Goal: Check status

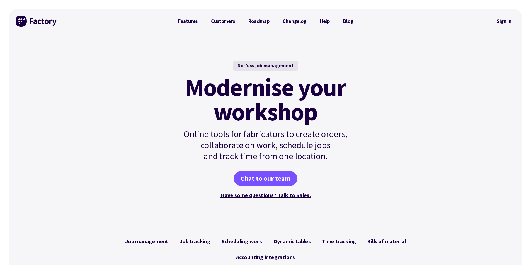
click at [498, 23] on link "Sign in" at bounding box center [503, 21] width 23 height 13
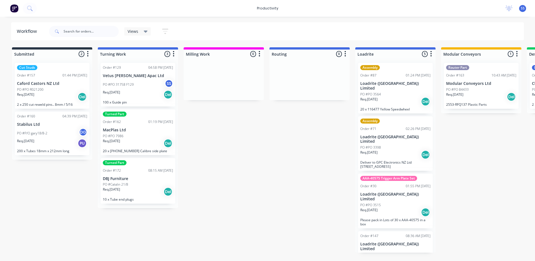
drag, startPoint x: 297, startPoint y: 144, endPoint x: 299, endPoint y: 140, distance: 5.0
drag, startPoint x: 292, startPoint y: 152, endPoint x: 288, endPoint y: 151, distance: 4.6
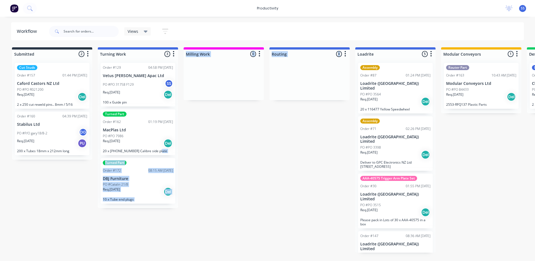
drag, startPoint x: 268, startPoint y: 144, endPoint x: 194, endPoint y: 159, distance: 75.9
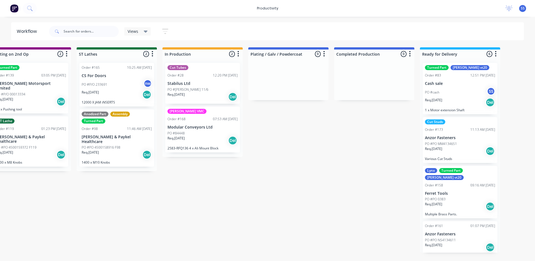
scroll to position [0, 625]
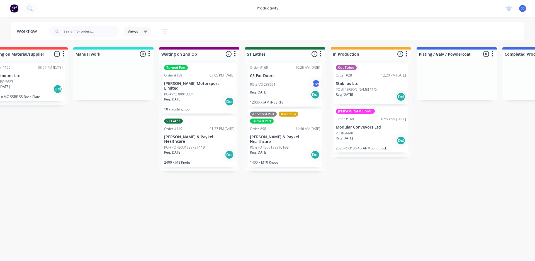
click at [272, 223] on div "Submitted 2 Sort By Created date Required date Order number Customer name Most …" at bounding box center [77, 150] width 1413 height 206
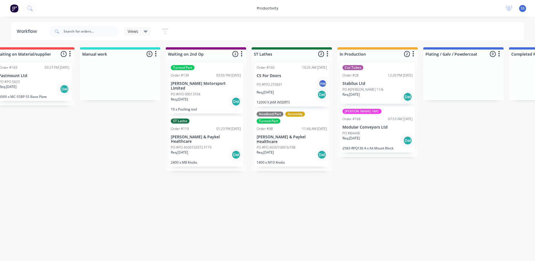
scroll to position [0, 617]
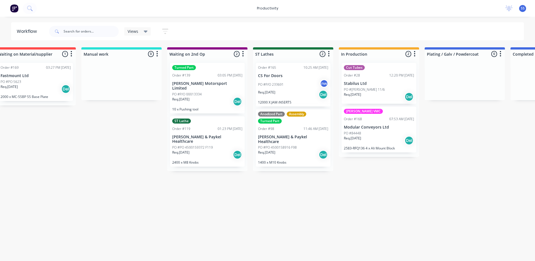
click at [306, 247] on div "Submitted 2 Sort By Created date Required date Order number Customer name Most …" at bounding box center [85, 150] width 1413 height 206
click at [368, 149] on p "2583-RFQ136 4 x Ali Mount Block" at bounding box center [379, 148] width 70 height 4
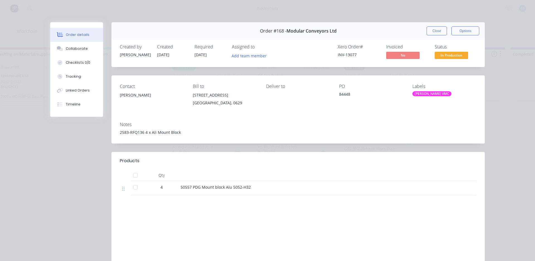
click at [416, 96] on div "[PERSON_NAME] VMC" at bounding box center [431, 93] width 39 height 5
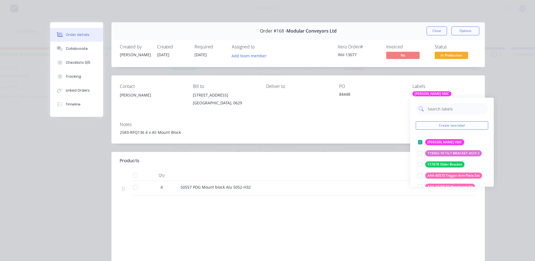
click at [438, 113] on input "text" at bounding box center [456, 108] width 58 height 11
click at [419, 140] on div at bounding box center [419, 142] width 11 height 11
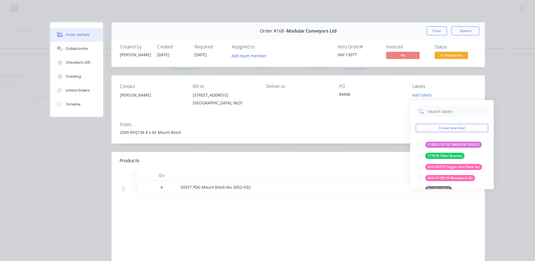
click at [432, 112] on input "text" at bounding box center [456, 111] width 58 height 11
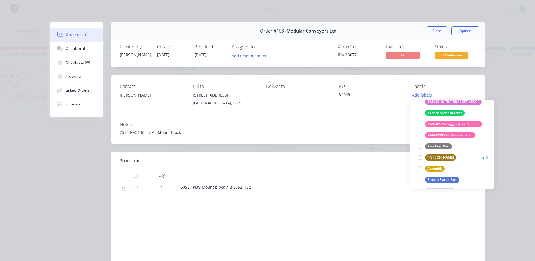
scroll to position [84, 0]
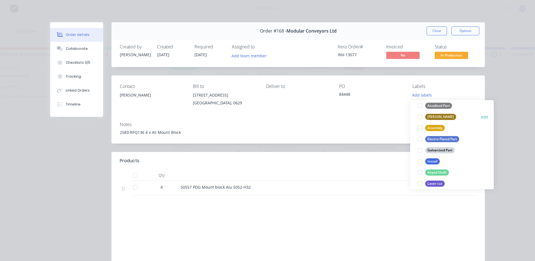
type input "a"
click at [432, 116] on div "[PERSON_NAME]" at bounding box center [440, 117] width 31 height 6
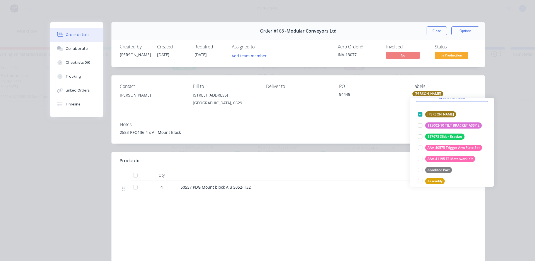
click at [503, 163] on div "Order details Collaborate Checklists 0/0 Tracking Linked Orders Timeline Order …" at bounding box center [267, 130] width 535 height 261
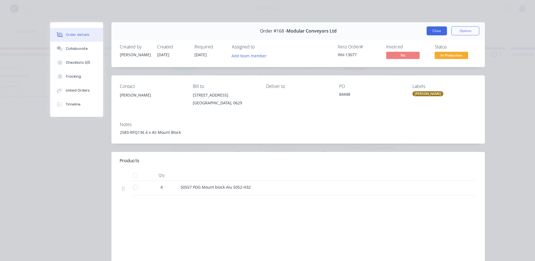
click at [438, 28] on button "Close" at bounding box center [436, 30] width 20 height 9
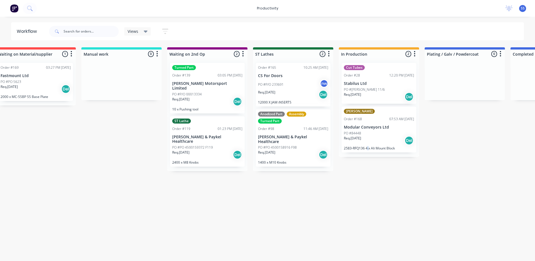
click at [367, 202] on div "Submitted 2 Sort By Created date Required date Order number Customer name Most …" at bounding box center [85, 150] width 1413 height 206
drag, startPoint x: 207, startPoint y: 198, endPoint x: 211, endPoint y: 172, distance: 26.2
click at [209, 195] on div "Submitted 2 Sort By Created date Required date Order number Customer name Most …" at bounding box center [85, 150] width 1413 height 206
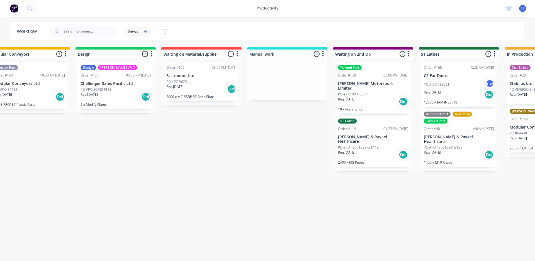
drag, startPoint x: 224, startPoint y: 188, endPoint x: 182, endPoint y: 189, distance: 42.9
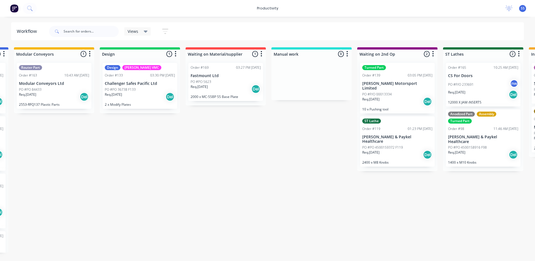
click at [324, 206] on div "Submitted 2 Sort By Created date Required date Order number Customer name Most …" at bounding box center [275, 150] width 1413 height 206
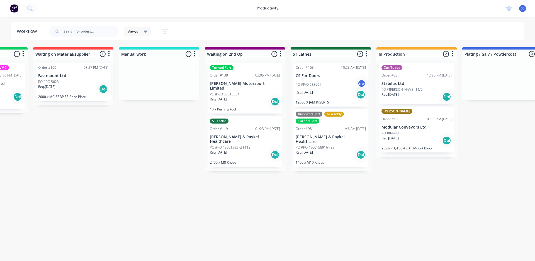
scroll to position [0, 606]
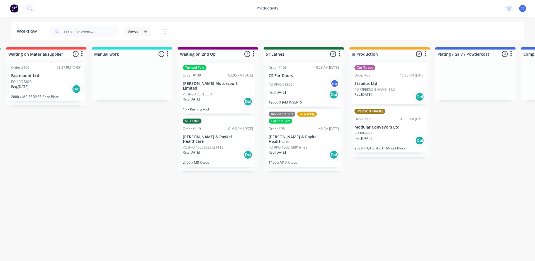
click at [313, 231] on div "Submitted 2 Sort By Created date Required date Order number Customer name Most …" at bounding box center [96, 150] width 1413 height 206
click at [207, 80] on div "Turned Part Order #139 03:05 PM [DATE] [PERSON_NAME] Motorsport Limited PO #P/O…" at bounding box center [217, 88] width 75 height 51
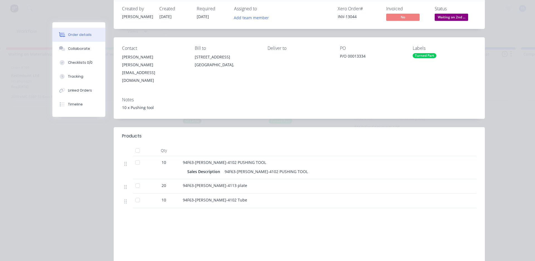
scroll to position [84, 0]
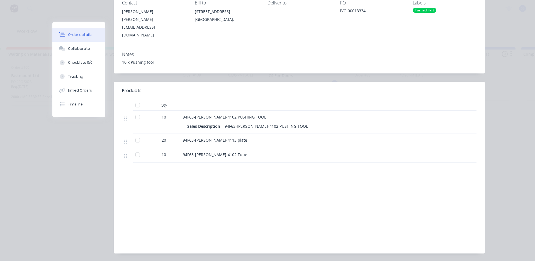
click at [132, 181] on div "Labour $0.00 Sub total $918.00 Margin $0.00 ( 0.00 %) Tax $137.70 Total $1,055.…" at bounding box center [299, 213] width 354 height 65
click at [85, 66] on button "Checklists 0/0" at bounding box center [78, 63] width 53 height 14
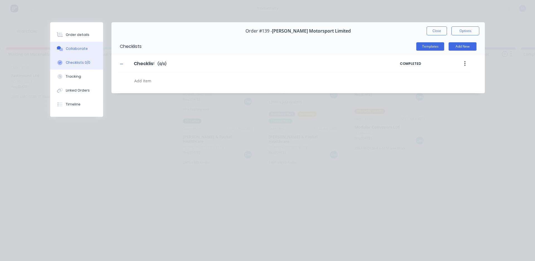
click at [79, 54] on button "Collaborate" at bounding box center [76, 49] width 53 height 14
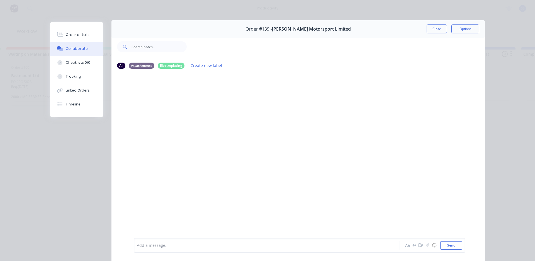
scroll to position [2, 0]
click at [78, 96] on button "Linked Orders" at bounding box center [76, 91] width 53 height 14
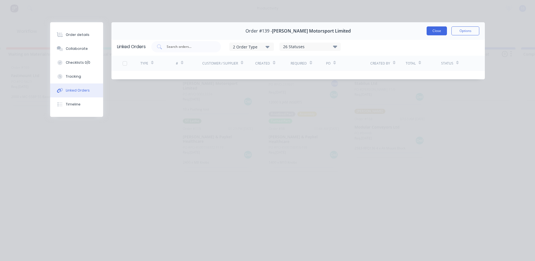
click at [432, 30] on button "Close" at bounding box center [436, 30] width 20 height 9
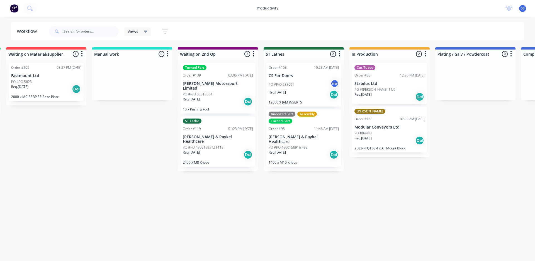
click at [84, 163] on div "Submitted 2 Sort By Created date Required date Order number Customer name Most …" at bounding box center [96, 150] width 1413 height 206
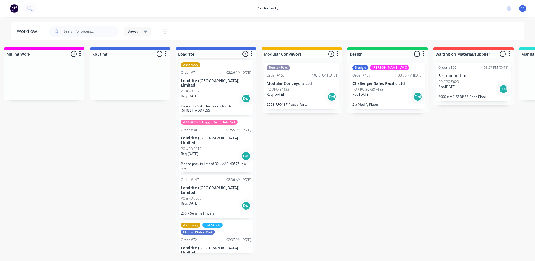
scroll to position [63, 0]
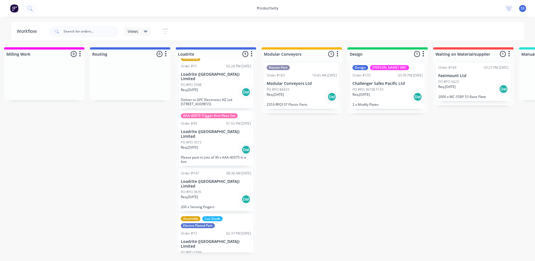
click at [306, 208] on div "Submitted 2 Sort By Created date Required date Order number Customer name Most …" at bounding box center [522, 150] width 1413 height 206
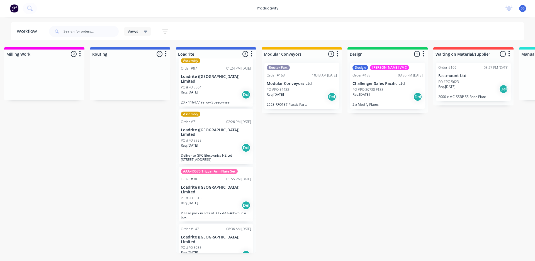
scroll to position [0, 0]
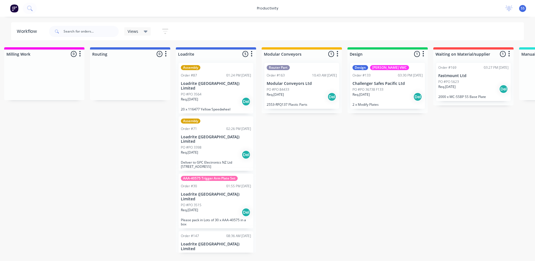
click at [292, 173] on div "Submitted 2 Sort By Created date Required date Order number Customer name Most …" at bounding box center [522, 150] width 1413 height 206
click at [206, 150] on div "Req. [DATE] Del" at bounding box center [216, 154] width 70 height 9
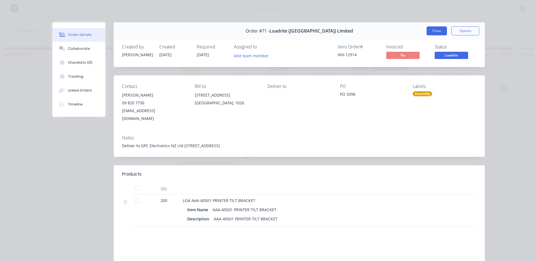
click at [443, 29] on button "Close" at bounding box center [436, 30] width 20 height 9
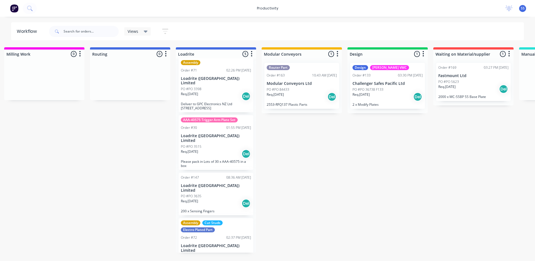
scroll to position [63, 0]
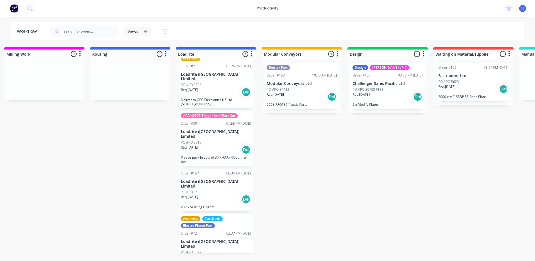
click at [256, 157] on div "Submitted 2 Sort By Created date Required date Order number Customer name Most …" at bounding box center [522, 150] width 1413 height 206
drag, startPoint x: 256, startPoint y: 159, endPoint x: 256, endPoint y: 166, distance: 7.0
click at [256, 166] on div "Submitted 2 Sort By Created date Required date Order number Customer name Most …" at bounding box center [522, 150] width 1413 height 206
click at [281, 188] on div "Submitted 2 Sort By Created date Required date Order number Customer name Most …" at bounding box center [522, 150] width 1413 height 206
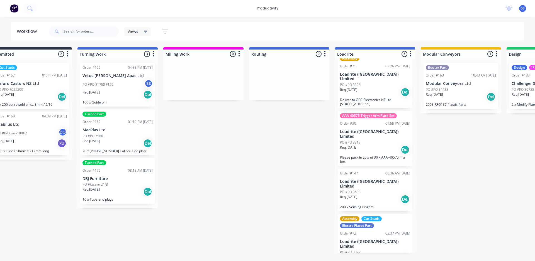
scroll to position [0, 0]
